Goal: Information Seeking & Learning: Learn about a topic

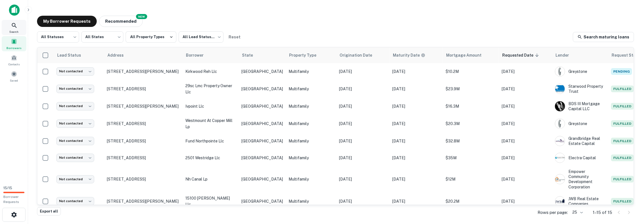
click at [19, 26] on div "Search" at bounding box center [14, 27] width 25 height 15
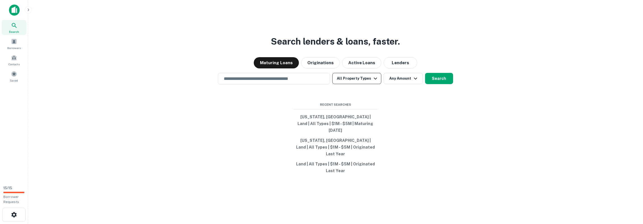
click at [354, 84] on button "All Property Types" at bounding box center [357, 78] width 49 height 11
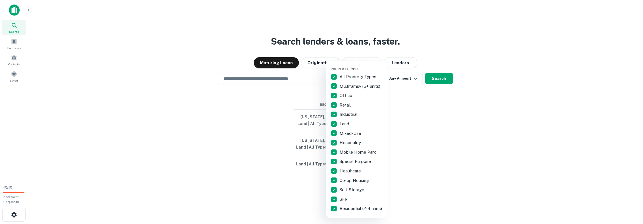
click at [349, 77] on p "All Property Types" at bounding box center [359, 77] width 38 height 7
click at [346, 84] on p "Multifamily (5+ units)" at bounding box center [361, 86] width 42 height 7
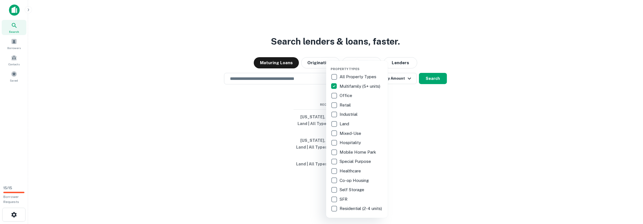
click at [394, 92] on div at bounding box center [321, 112] width 643 height 224
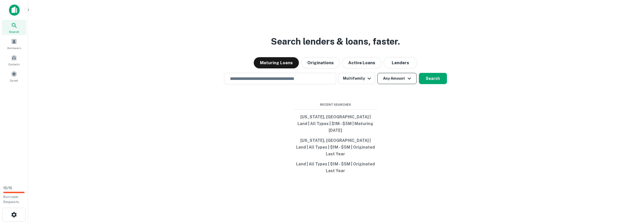
click at [381, 84] on button "Any Amount" at bounding box center [397, 78] width 39 height 11
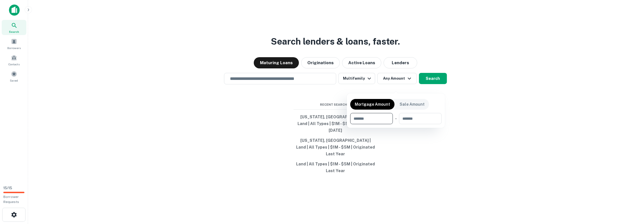
click at [370, 120] on input "number" at bounding box center [369, 118] width 39 height 11
type input "*******"
click at [426, 122] on input "number" at bounding box center [420, 118] width 36 height 11
type input "********"
click at [315, 85] on div at bounding box center [321, 112] width 643 height 224
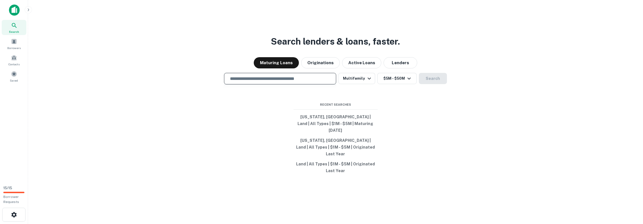
click at [308, 82] on input "text" at bounding box center [280, 78] width 107 height 6
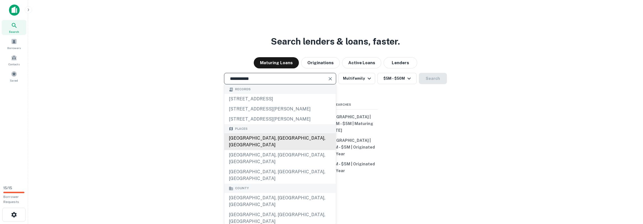
click at [268, 150] on div "Harris County, TX, USA" at bounding box center [280, 142] width 112 height 17
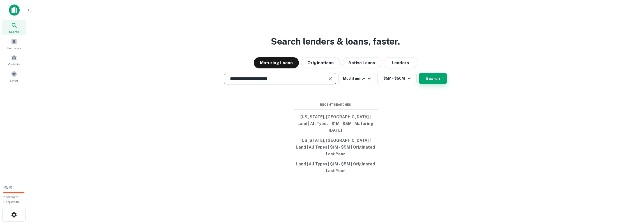
type input "**********"
click at [430, 82] on button "Search" at bounding box center [433, 78] width 28 height 11
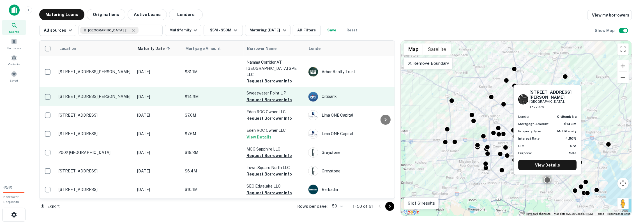
click at [100, 94] on p "7909 S Sam Houston Pkwy E Houston, TX77075" at bounding box center [95, 96] width 73 height 5
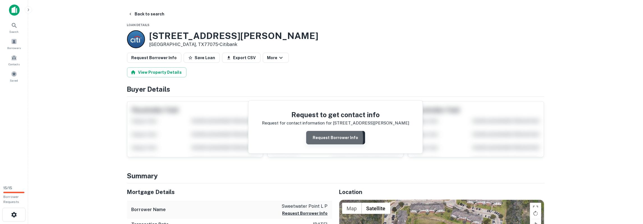
click at [321, 138] on button "Request Borrower Info" at bounding box center [335, 137] width 59 height 13
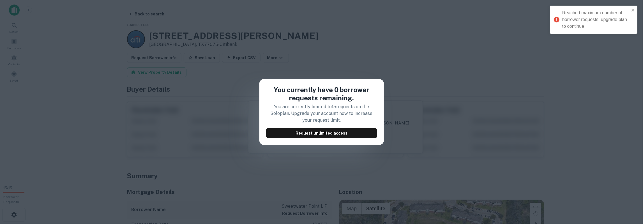
click at [439, 73] on div "You currently have 0 borrower requests remaining. You are currently limited to …" at bounding box center [321, 112] width 643 height 224
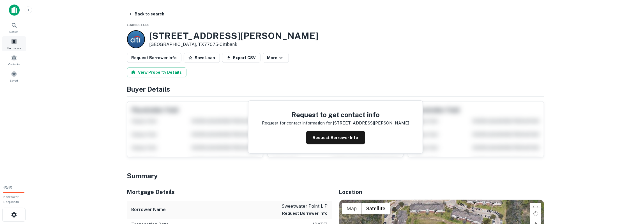
click at [12, 40] on span at bounding box center [14, 41] width 6 height 6
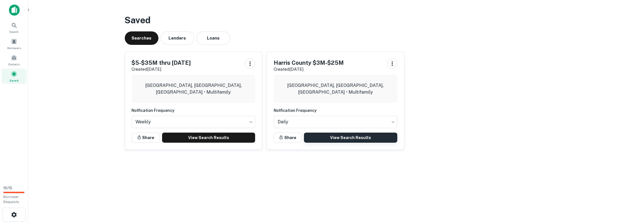
click at [348, 136] on link "View Search Results" at bounding box center [350, 138] width 93 height 10
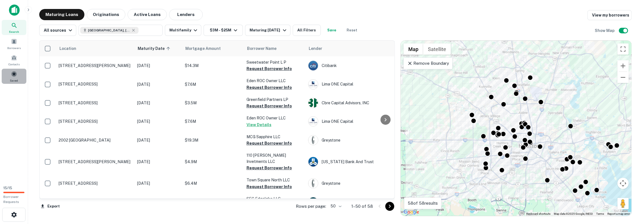
click at [17, 75] on span at bounding box center [14, 74] width 6 height 6
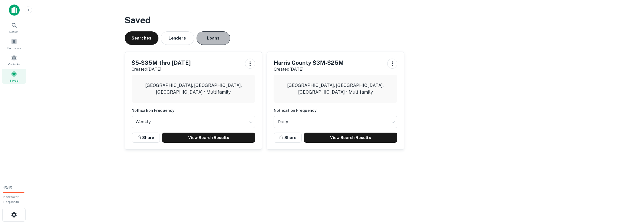
click at [221, 37] on button "Loans" at bounding box center [214, 37] width 34 height 13
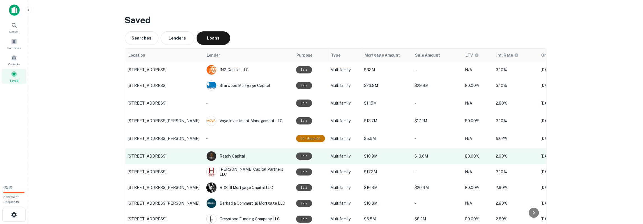
click at [166, 156] on p "[STREET_ADDRESS]" at bounding box center [164, 156] width 73 height 5
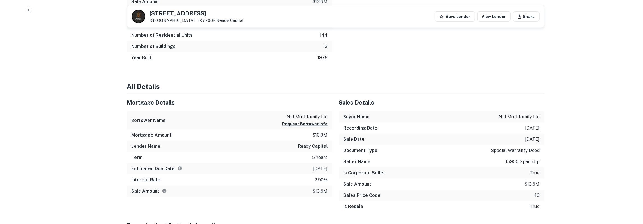
scroll to position [409, 0]
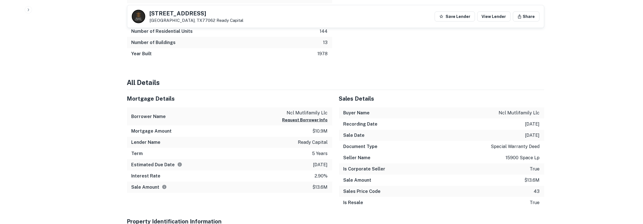
click at [530, 114] on p "ncl mutlifamily llc" at bounding box center [519, 113] width 41 height 7
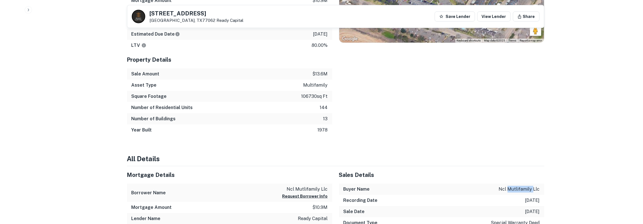
scroll to position [321, 0]
